Goal: Transaction & Acquisition: Purchase product/service

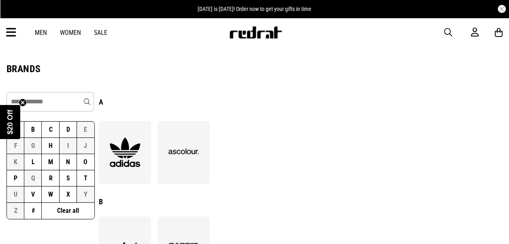
click at [85, 160] on button "O" at bounding box center [85, 162] width 17 height 16
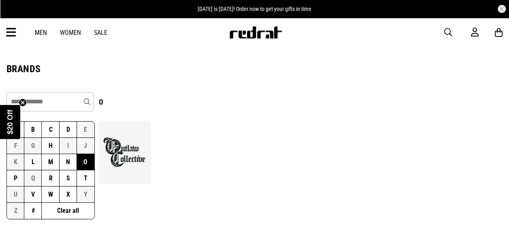
click at [134, 150] on img at bounding box center [125, 152] width 44 height 30
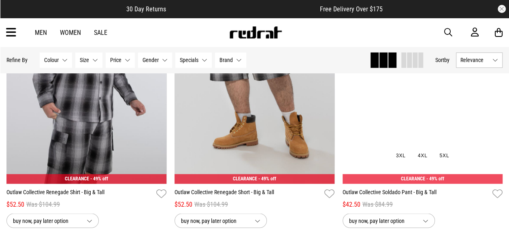
scroll to position [2229, 0]
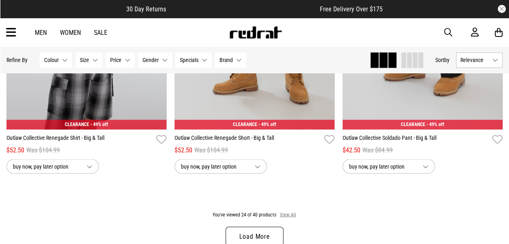
click at [285, 215] on button "View All" at bounding box center [288, 214] width 17 height 7
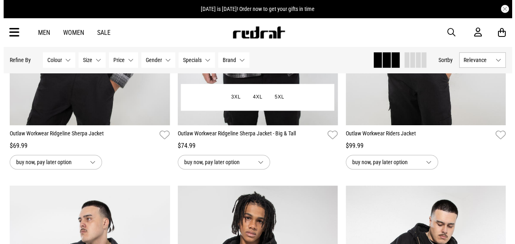
scroll to position [243, 0]
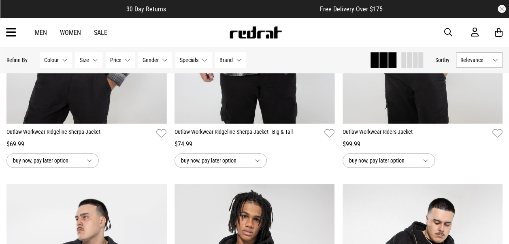
click at [449, 35] on span "button" at bounding box center [449, 33] width 8 height 10
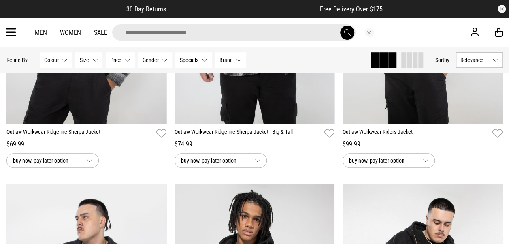
click at [368, 34] on button "Close search" at bounding box center [369, 32] width 9 height 9
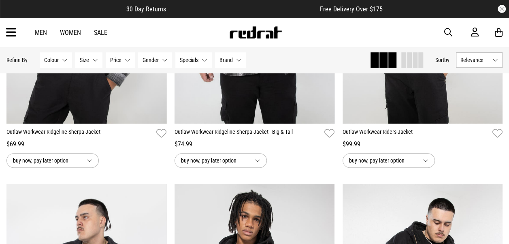
click at [445, 35] on span "button" at bounding box center [449, 33] width 8 height 10
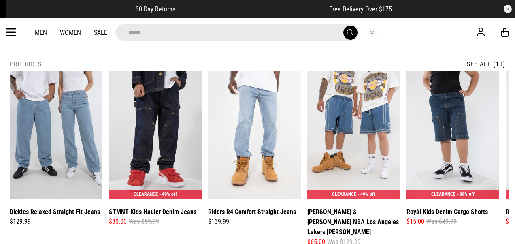
type input "*****"
click at [468, 62] on link "See All (10)" at bounding box center [486, 64] width 38 height 8
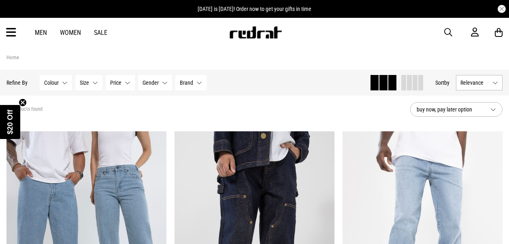
click at [89, 86] on button "Size None selected" at bounding box center [88, 82] width 27 height 15
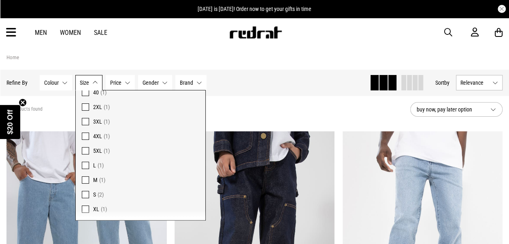
scroll to position [184, 0]
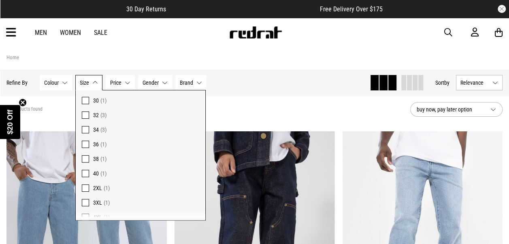
click at [284, 88] on div "Hide Refine s Refine By Filters Colour None selected Colour 0 Selected Clear Bl…" at bounding box center [184, 83] width 357 height 18
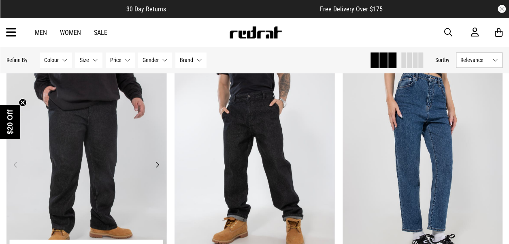
scroll to position [729, 0]
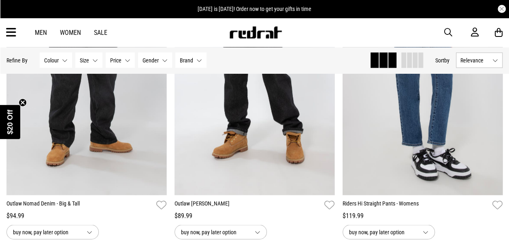
click at [77, 60] on button "Size None selected" at bounding box center [88, 59] width 27 height 15
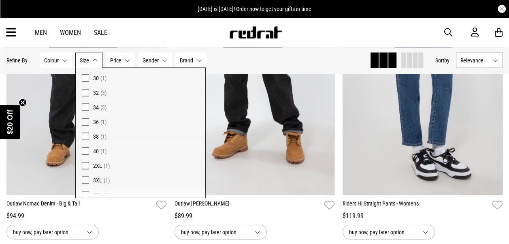
click at [83, 151] on span at bounding box center [85, 150] width 7 height 7
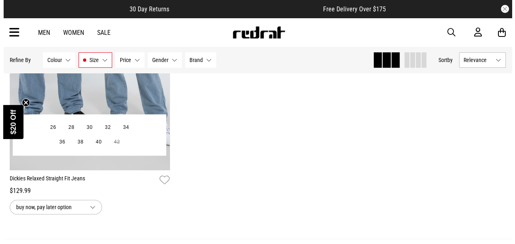
scroll to position [141, 0]
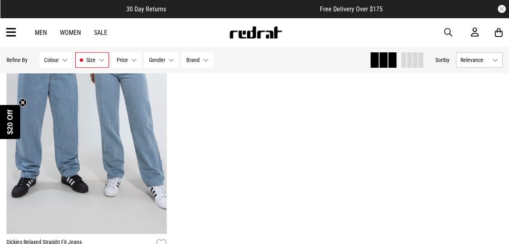
click at [449, 32] on span "button" at bounding box center [449, 33] width 8 height 10
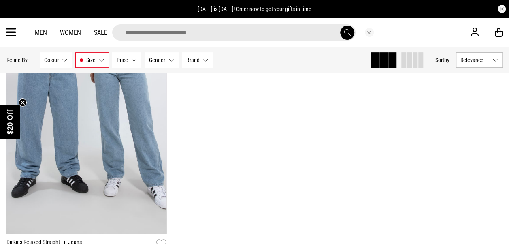
click at [11, 32] on icon at bounding box center [11, 32] width 10 height 13
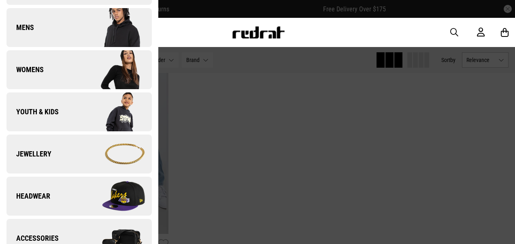
scroll to position [365, 0]
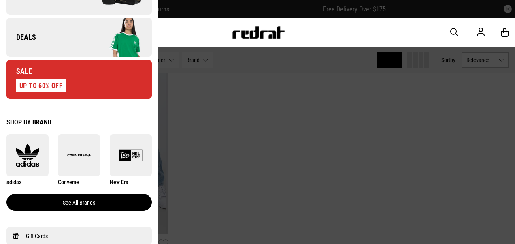
click at [70, 207] on link "See all brands" at bounding box center [78, 202] width 145 height 17
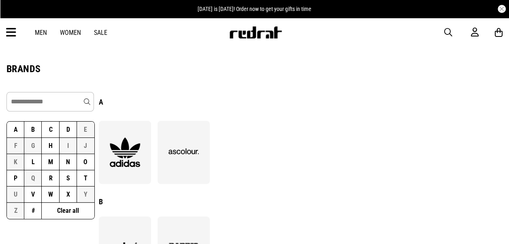
click at [84, 165] on button "O" at bounding box center [85, 162] width 17 height 16
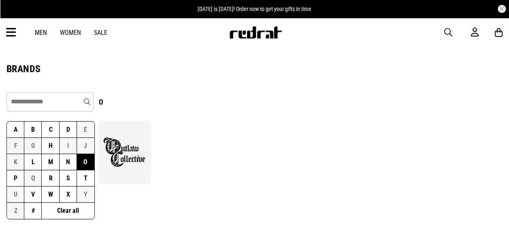
click at [122, 149] on img at bounding box center [125, 152] width 44 height 30
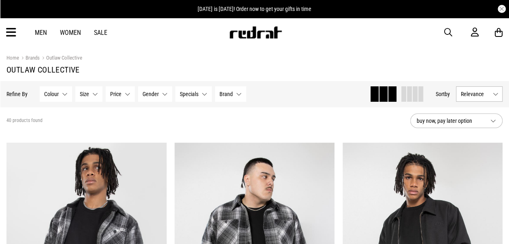
click at [87, 88] on button "Size None selected" at bounding box center [88, 93] width 27 height 15
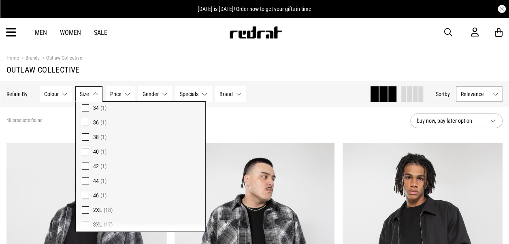
scroll to position [81, 0]
click at [84, 156] on span at bounding box center [85, 155] width 7 height 7
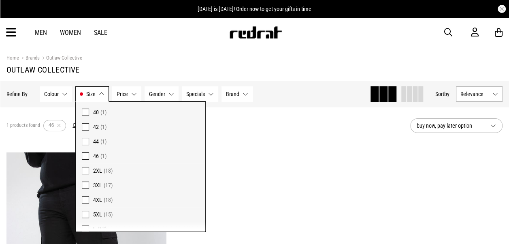
click at [160, 62] on div "Home Brands Outlaw Collective" at bounding box center [254, 57] width 496 height 9
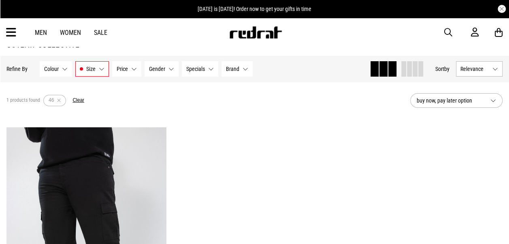
scroll to position [81, 0]
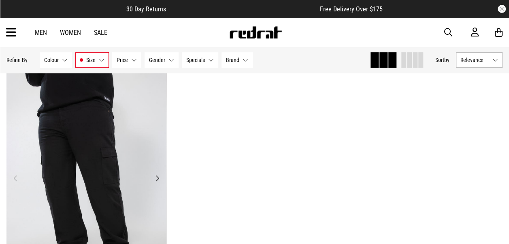
click at [37, 138] on img at bounding box center [86, 183] width 160 height 224
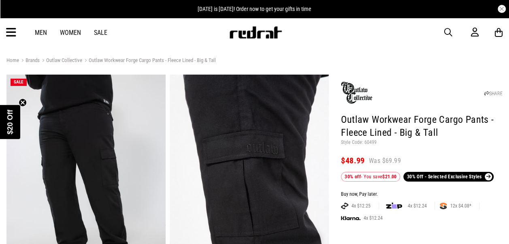
click at [370, 144] on p "Style Code: 60499" at bounding box center [422, 142] width 162 height 6
copy p "60499"
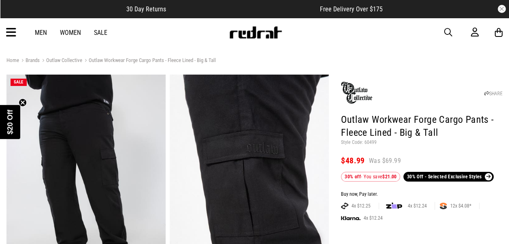
click at [469, 129] on h1 "Outlaw Workwear Forge Cargo Pants - Fleece Lined - Big & Tall" at bounding box center [422, 126] width 162 height 26
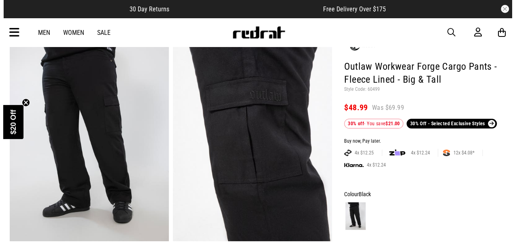
scroll to position [41, 0]
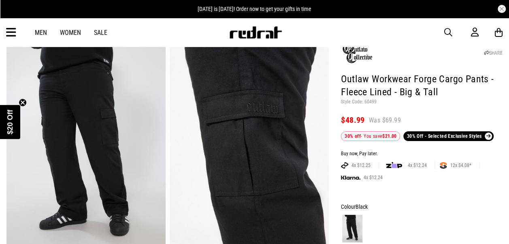
click at [449, 34] on span "button" at bounding box center [449, 33] width 8 height 10
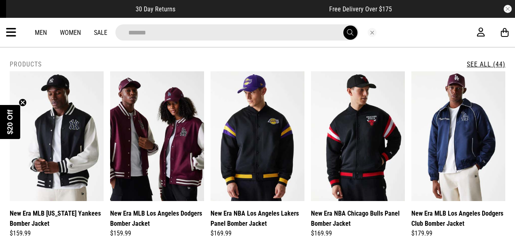
type input "*******"
click at [344, 26] on button "submit" at bounding box center [351, 33] width 14 height 14
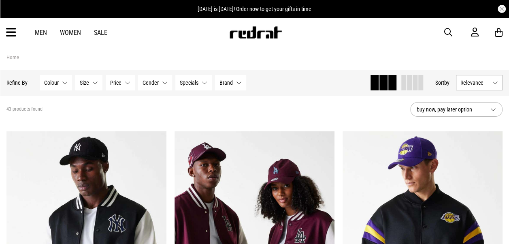
click at [84, 86] on button "Size None selected" at bounding box center [88, 82] width 27 height 15
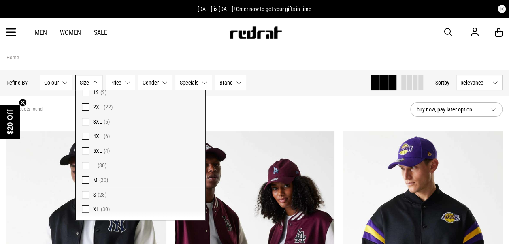
click at [93, 148] on span "5XL" at bounding box center [97, 151] width 9 height 6
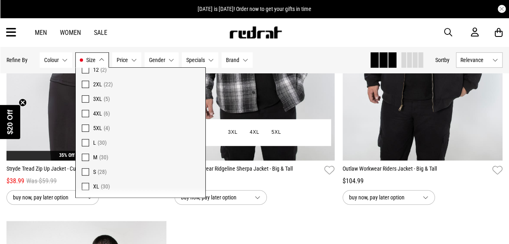
scroll to position [248, 0]
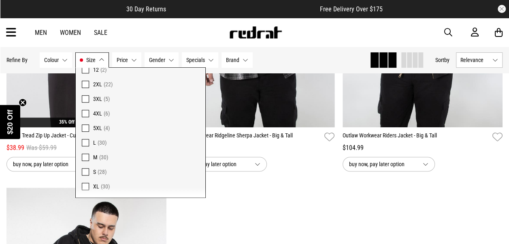
click at [237, 226] on div "**********" at bounding box center [254, 187] width 505 height 569
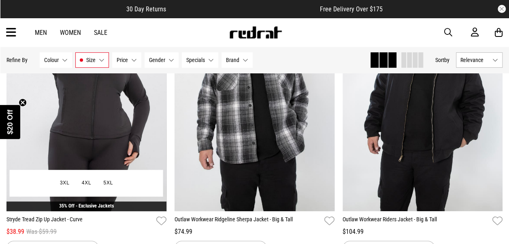
scroll to position [162, 0]
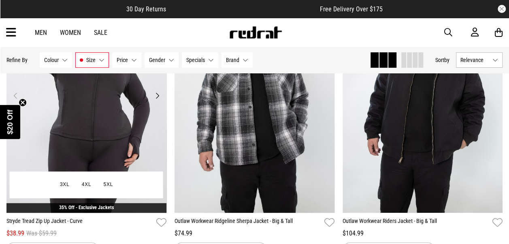
click at [107, 99] on img at bounding box center [86, 101] width 160 height 224
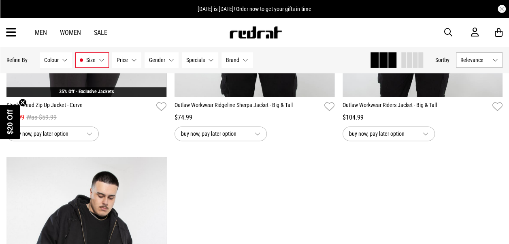
click at [254, 30] on img at bounding box center [255, 32] width 53 height 12
